Goal: Transaction & Acquisition: Purchase product/service

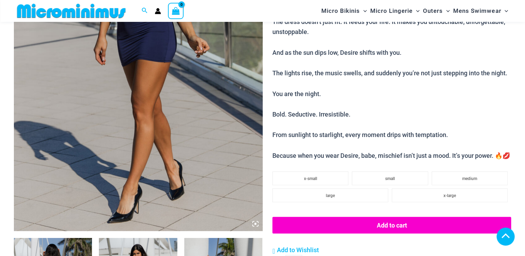
scroll to position [347, 0]
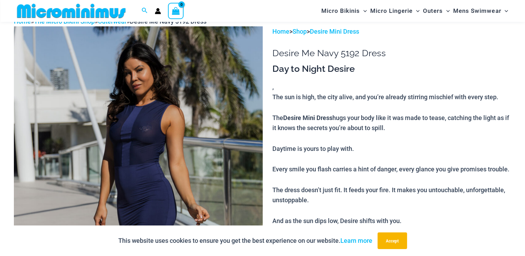
scroll to position [36, 0]
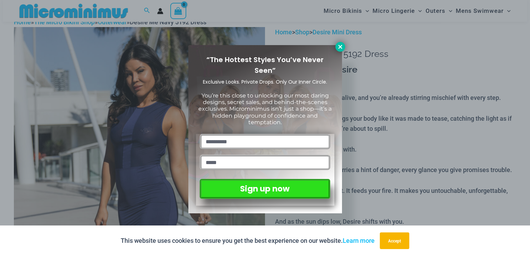
click at [337, 45] on icon at bounding box center [340, 47] width 6 height 6
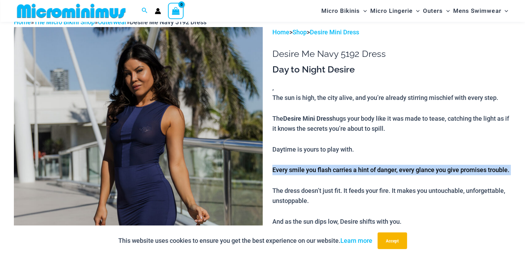
drag, startPoint x: 509, startPoint y: 170, endPoint x: 343, endPoint y: 178, distance: 166.7
click at [343, 178] on p "The sun is high, the city alive, and you’re already stirring mischief with ever…" at bounding box center [391, 211] width 239 height 237
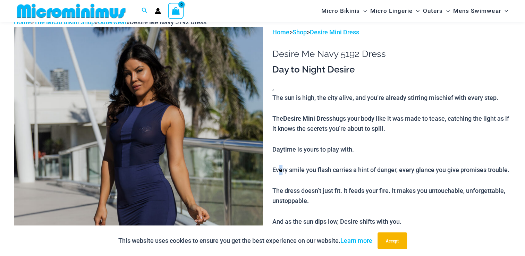
drag, startPoint x: 274, startPoint y: 170, endPoint x: 278, endPoint y: 171, distance: 3.6
click at [278, 171] on p "The sun is high, the city alive, and you’re already stirring mischief with ever…" at bounding box center [391, 211] width 239 height 237
click at [275, 173] on p "The sun is high, the city alive, and you’re already stirring mischief with ever…" at bounding box center [391, 211] width 239 height 237
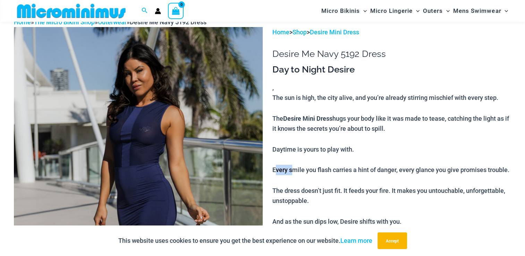
click at [275, 173] on p "The sun is high, the city alive, and you’re already stirring mischief with ever…" at bounding box center [391, 211] width 239 height 237
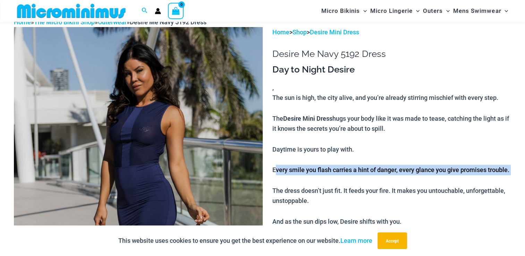
click at [275, 173] on p "The sun is high, the city alive, and you’re already stirring mischief with ever…" at bounding box center [391, 211] width 239 height 237
copy p "Every smile you flash carries a hint of danger, every glance you give promises …"
